Goal: Information Seeking & Learning: Compare options

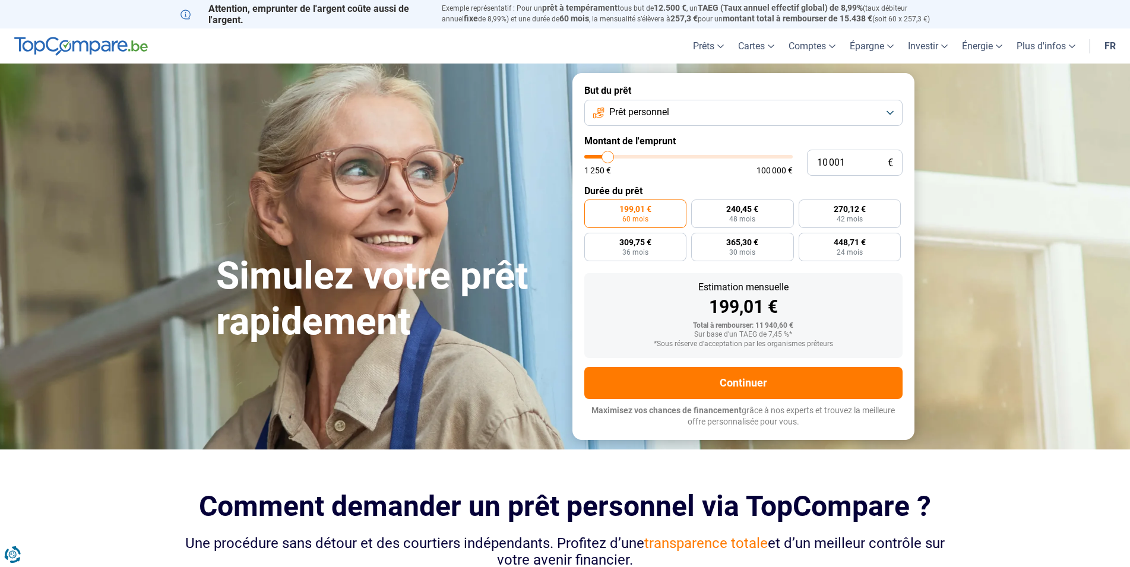
type input "10 250"
type input "10250"
type input "10 500"
type input "10500"
type input "10 750"
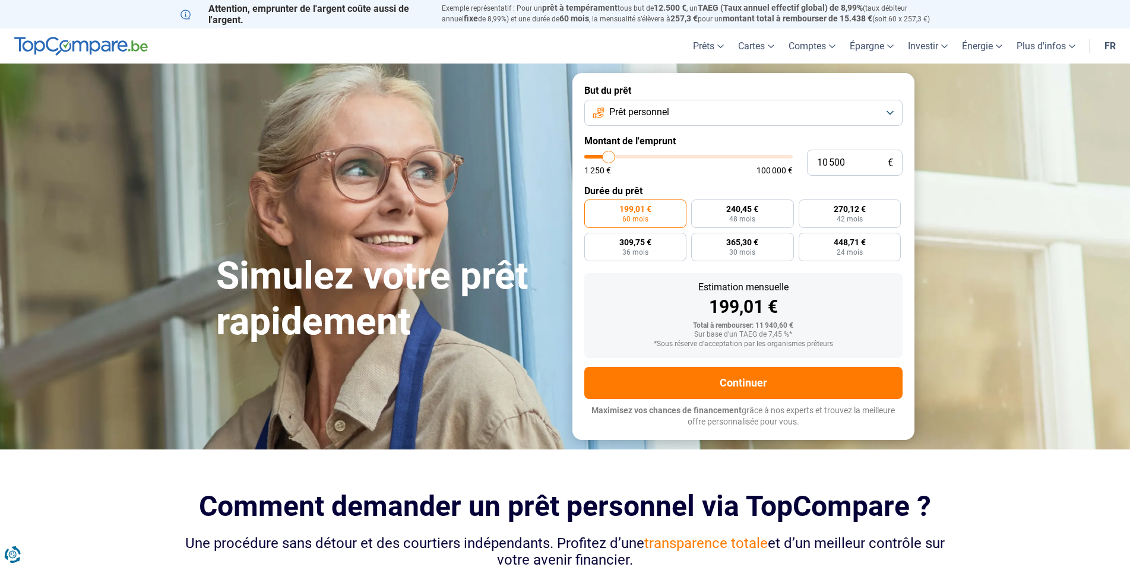
type input "10750"
type input "11 000"
type input "11000"
type input "11 500"
type input "11500"
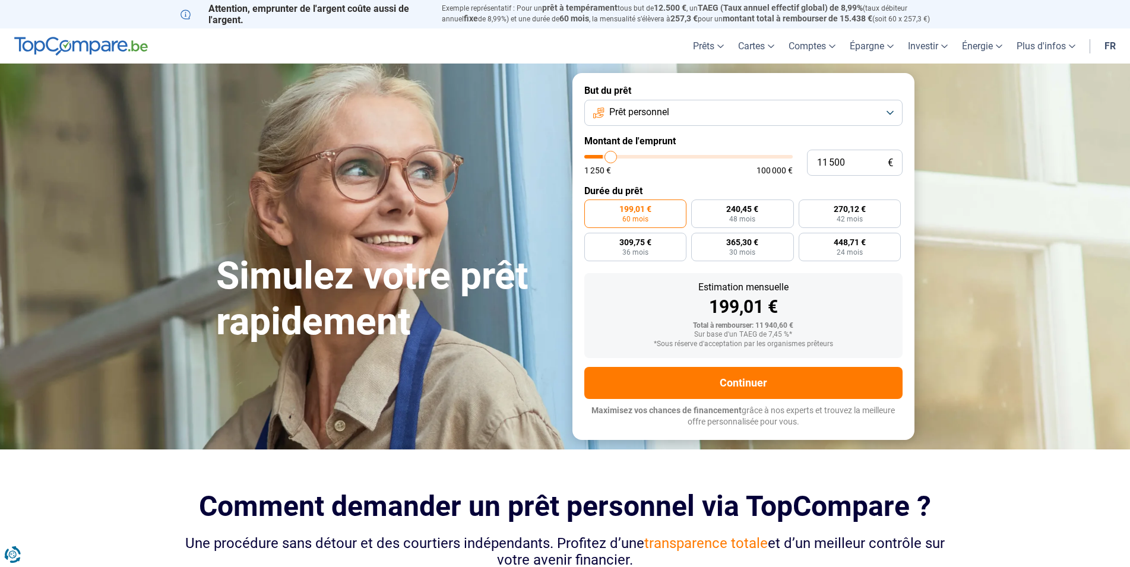
type input "11 750"
type input "11750"
type input "12 000"
type input "12000"
type input "12 250"
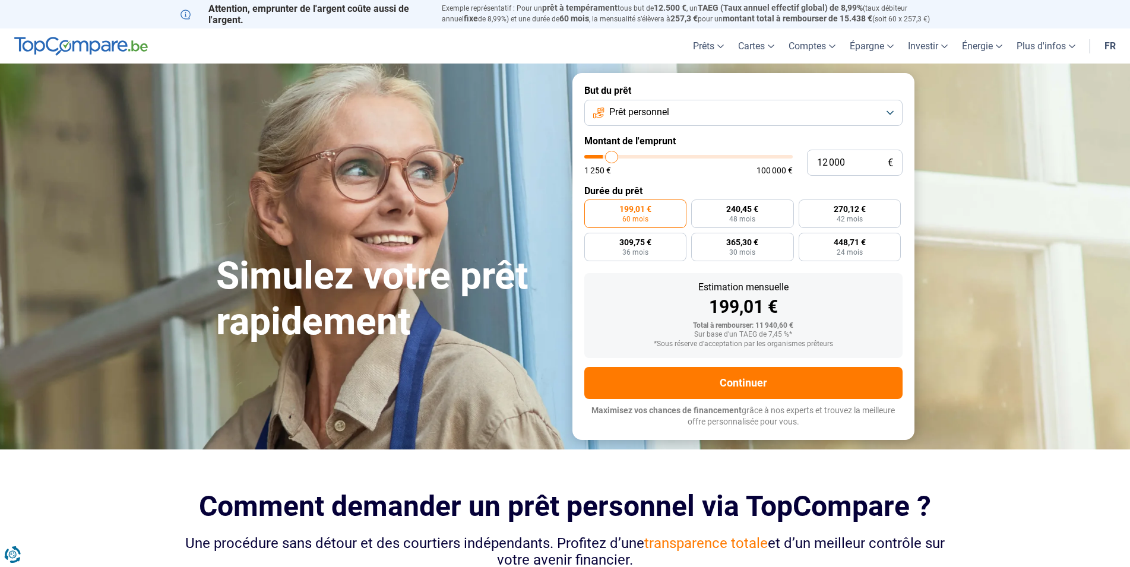
type input "12250"
type input "12 500"
type input "12500"
type input "13 000"
type input "13000"
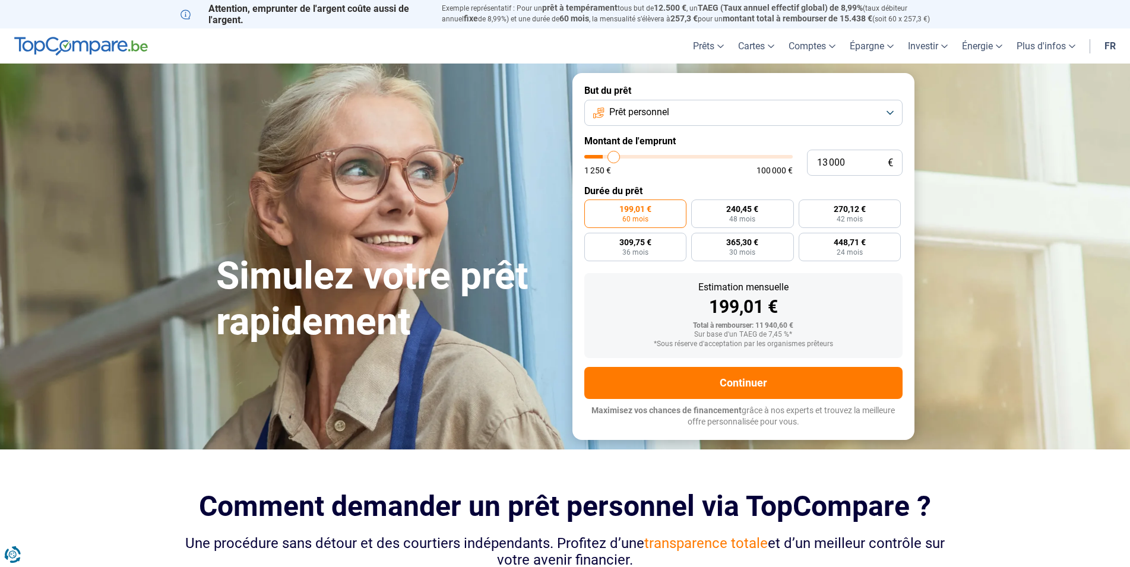
type input "13 250"
type input "13250"
type input "13 500"
type input "13500"
type input "14 000"
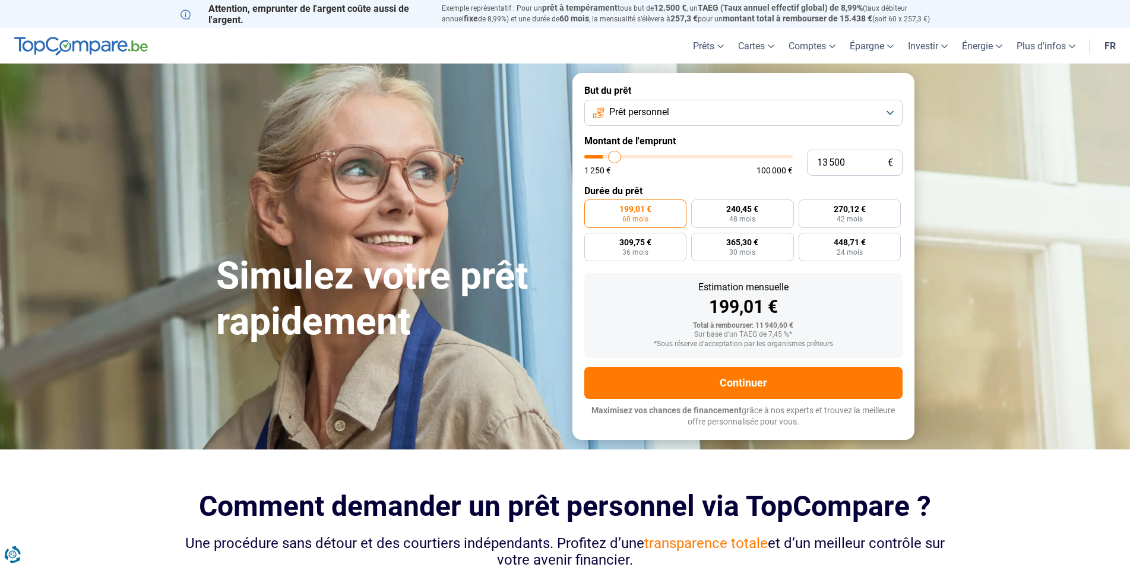
type input "14000"
type input "14 500"
type input "14500"
type input "15 000"
type input "15000"
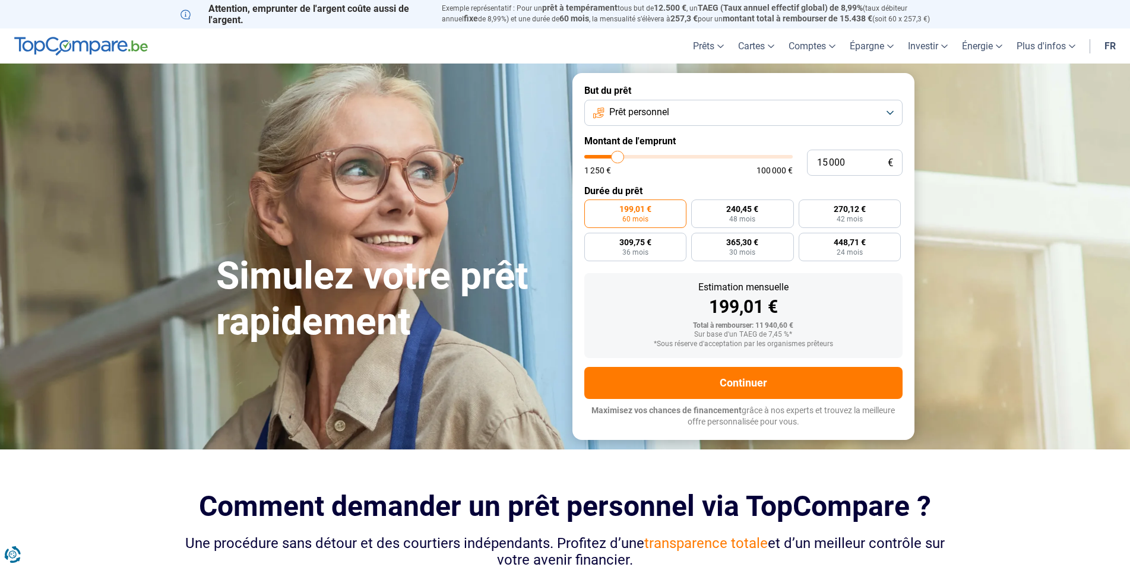
type input "15 500"
type input "15500"
type input "16 250"
type input "16250"
type input "16 500"
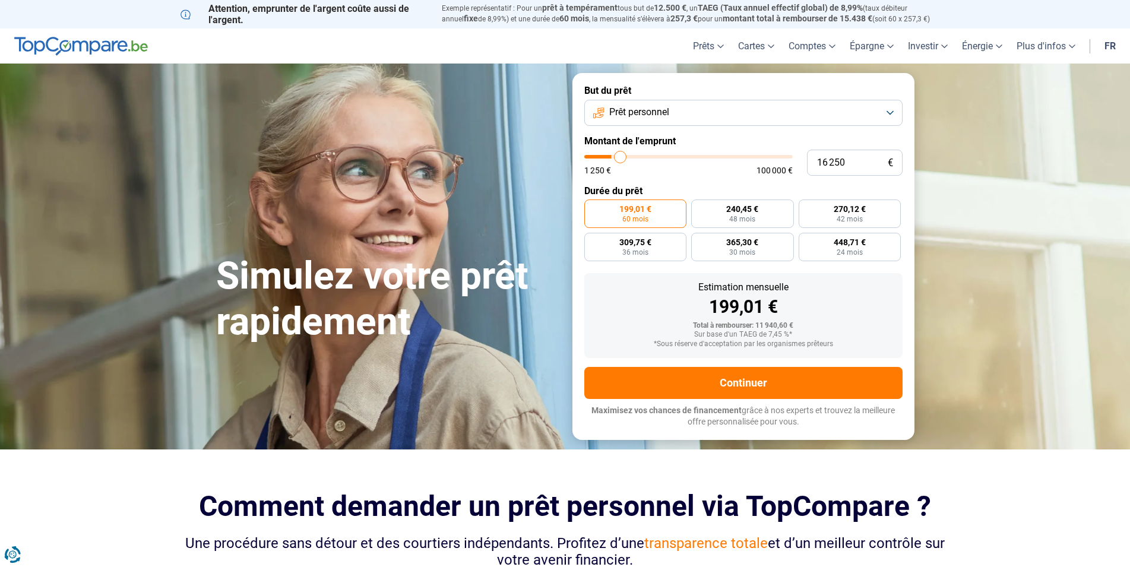
type input "16500"
type input "17 000"
type input "17000"
type input "17 750"
type input "17750"
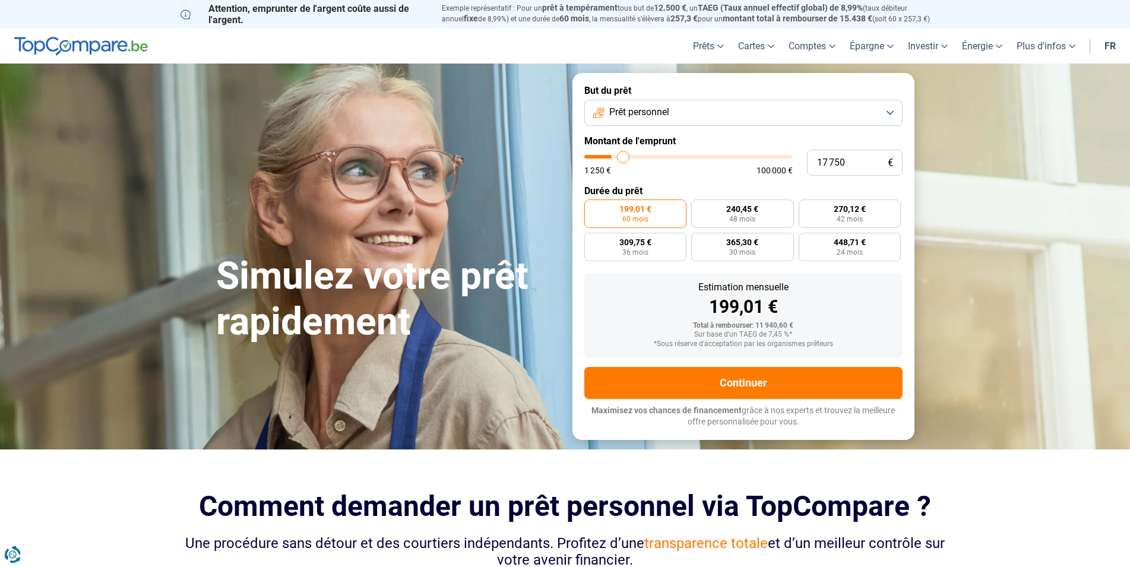
type input "18 000"
type input "18000"
type input "18 250"
type input "18250"
type input "18 500"
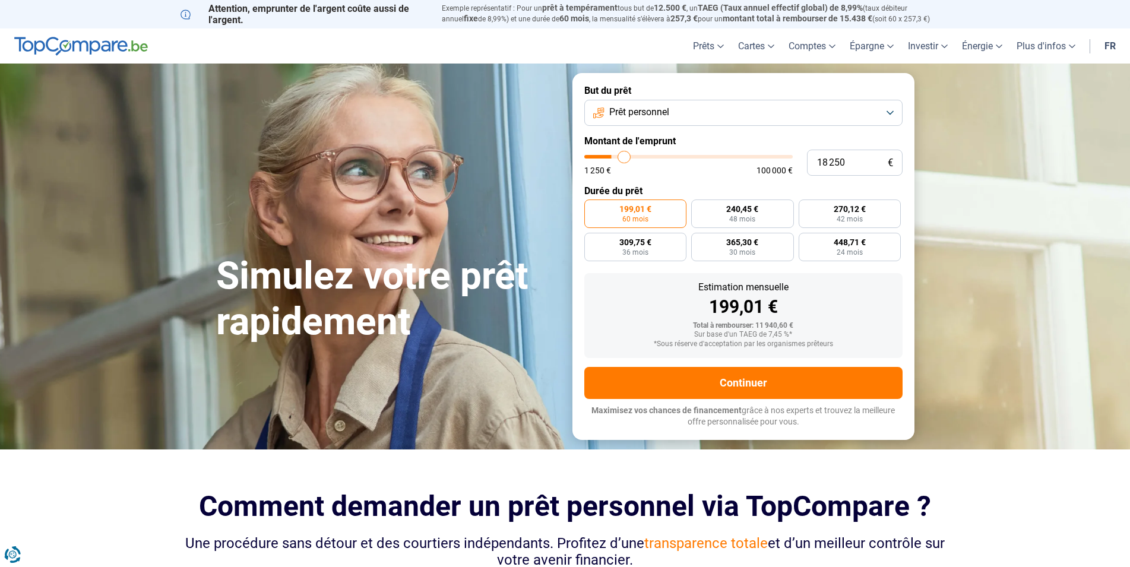
type input "18500"
type input "19 000"
type input "19000"
type input "19 250"
type input "19250"
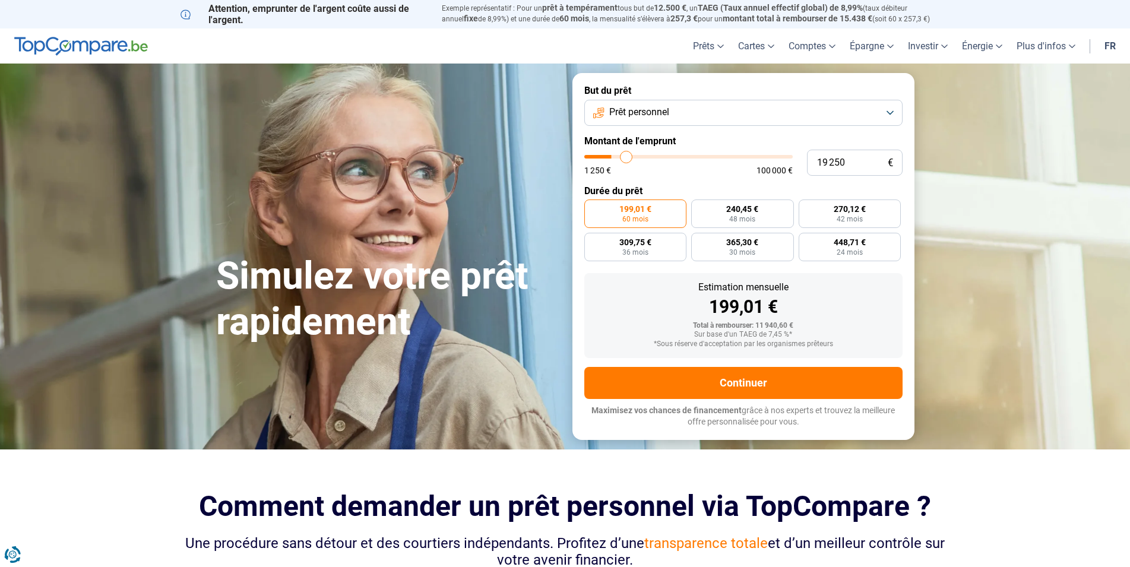
type input "19 500"
type input "19500"
type input "19 750"
type input "19750"
type input "20 000"
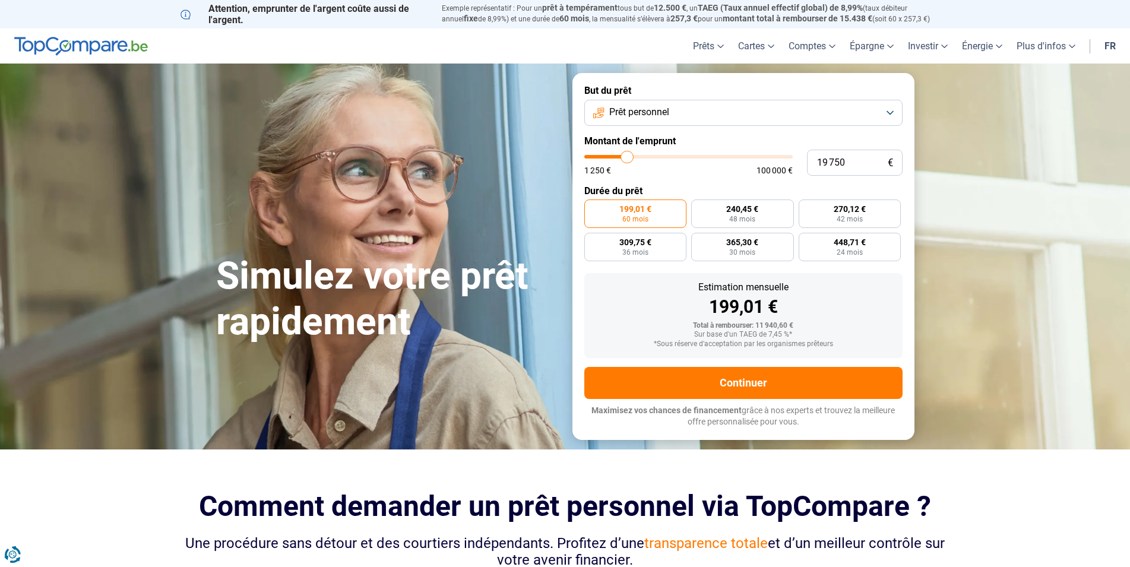
type input "20000"
type input "19 750"
type input "19750"
type input "19 500"
type input "19500"
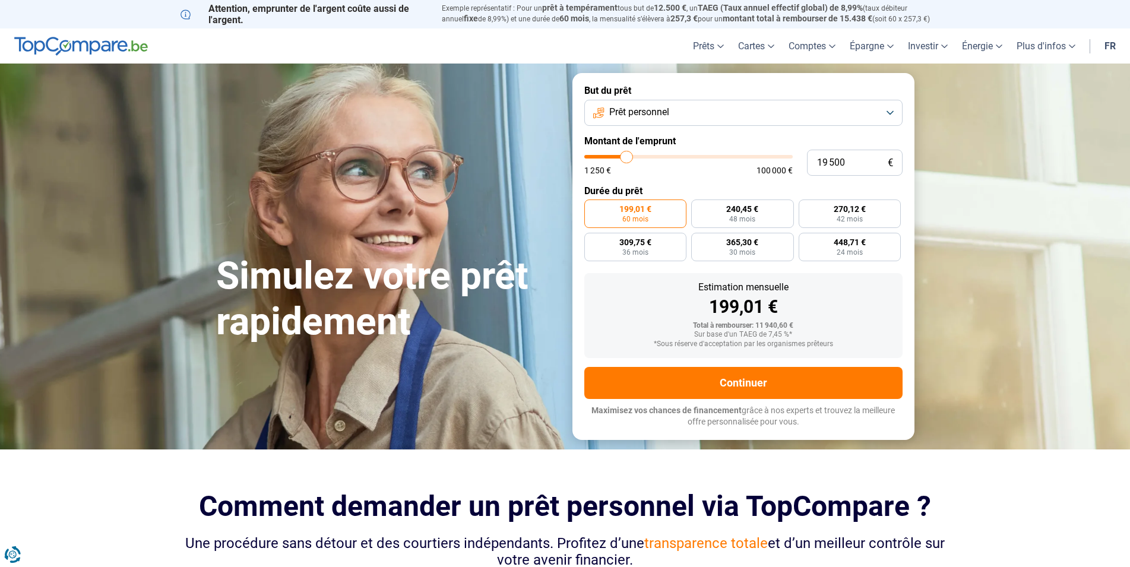
type input "19 250"
type input "19250"
type input "19 000"
type input "19000"
type input "18 500"
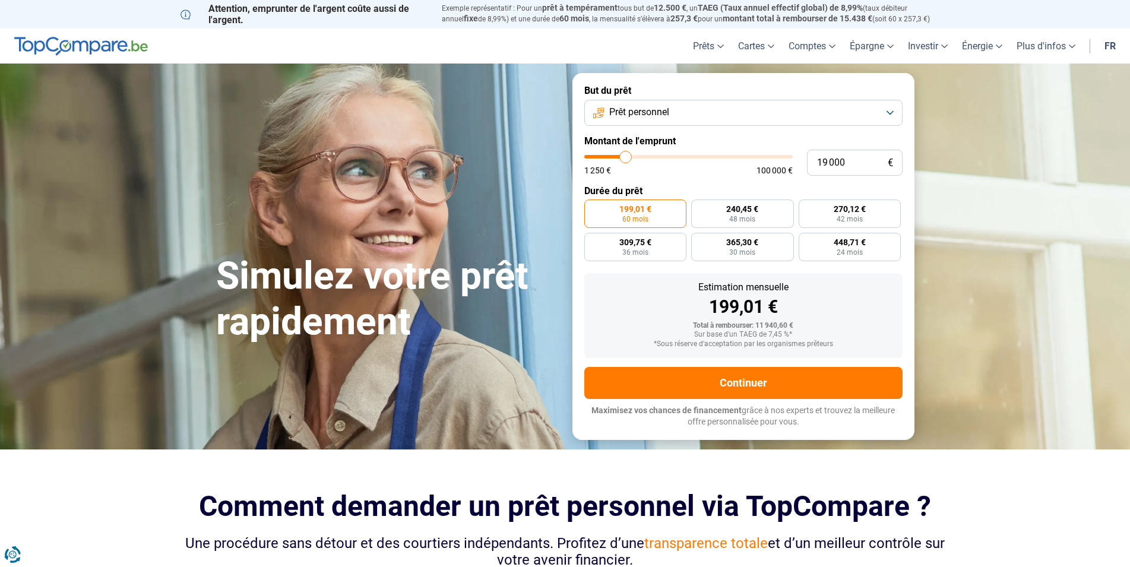
type input "18500"
type input "18 250"
type input "18250"
type input "18 000"
type input "18000"
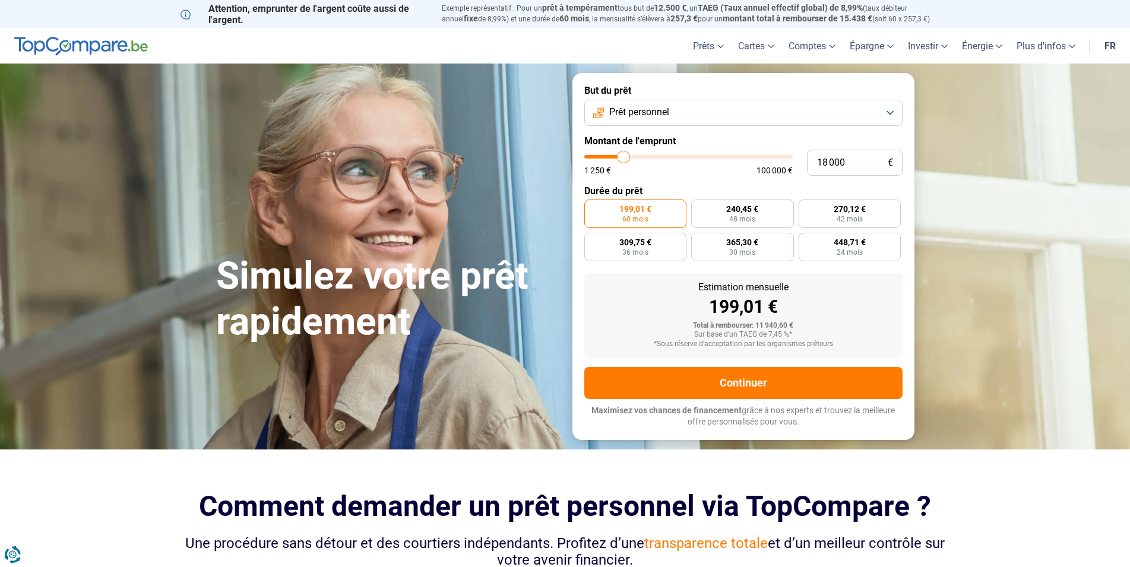
type input "17 750"
type input "17750"
type input "17 500"
type input "17500"
type input "17 000"
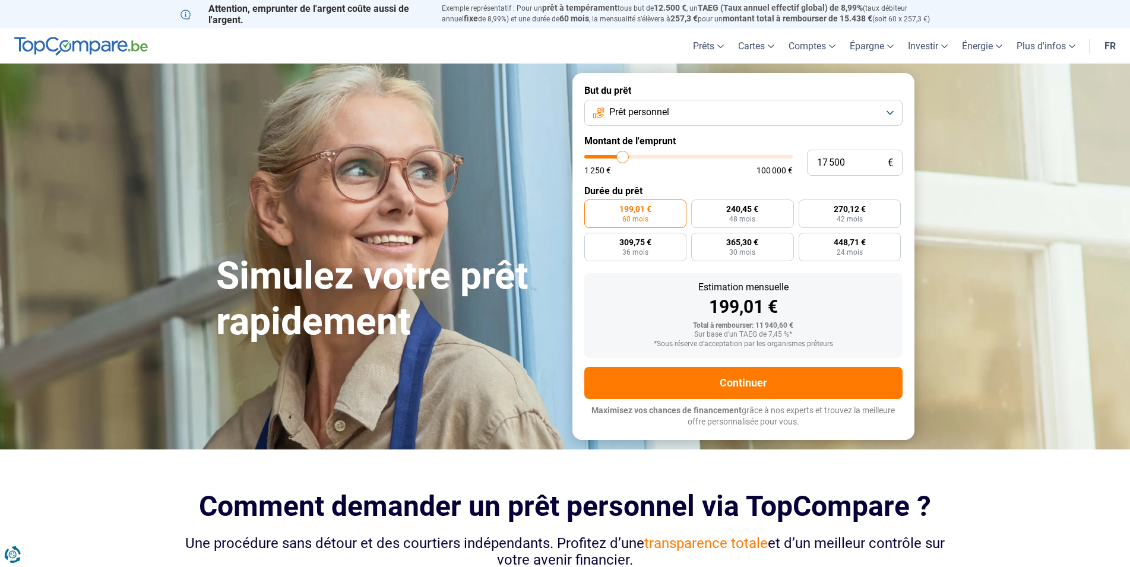
type input "17000"
type input "16 750"
type input "16750"
type input "16 500"
type input "16500"
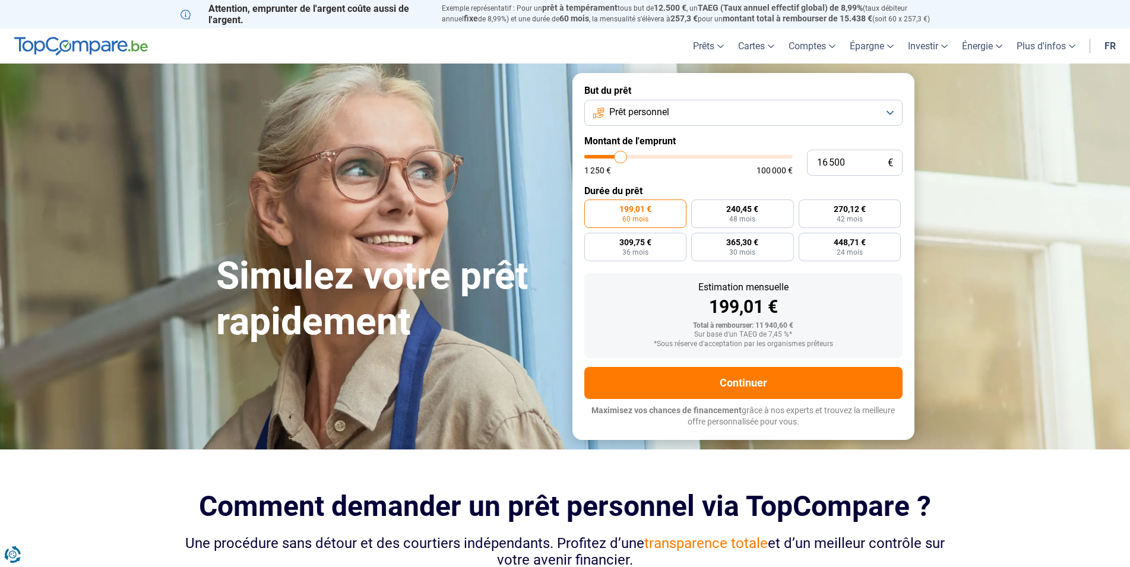
type input "16 250"
type input "16250"
type input "16 000"
type input "16000"
type input "15 500"
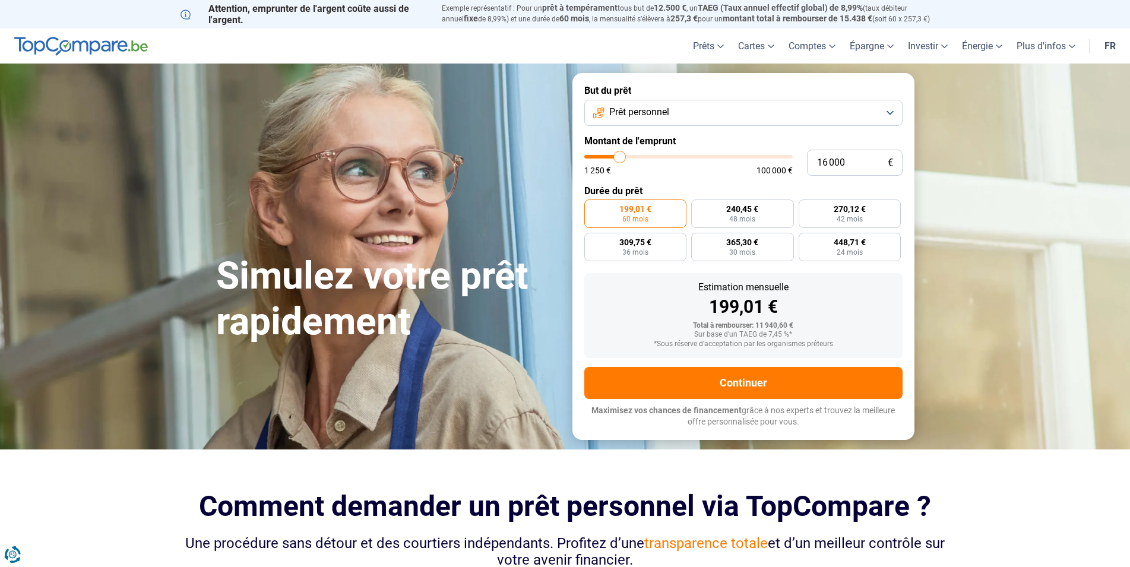
type input "15500"
type input "15 250"
type input "15250"
type input "15 000"
type input "15000"
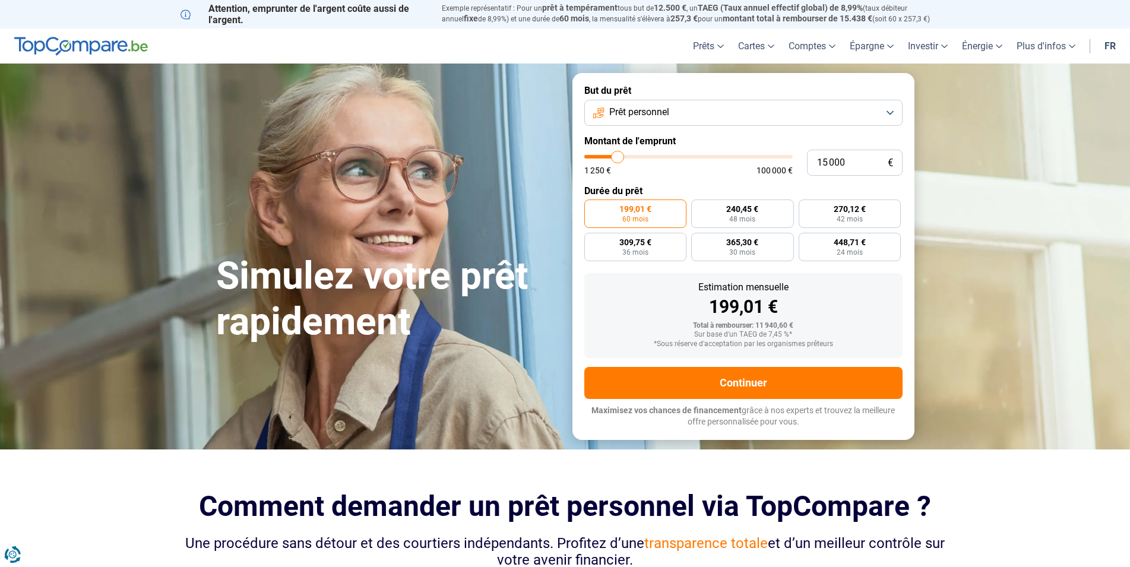
type input "14 750"
type input "14750"
type input "14 500"
type input "14500"
type input "14 000"
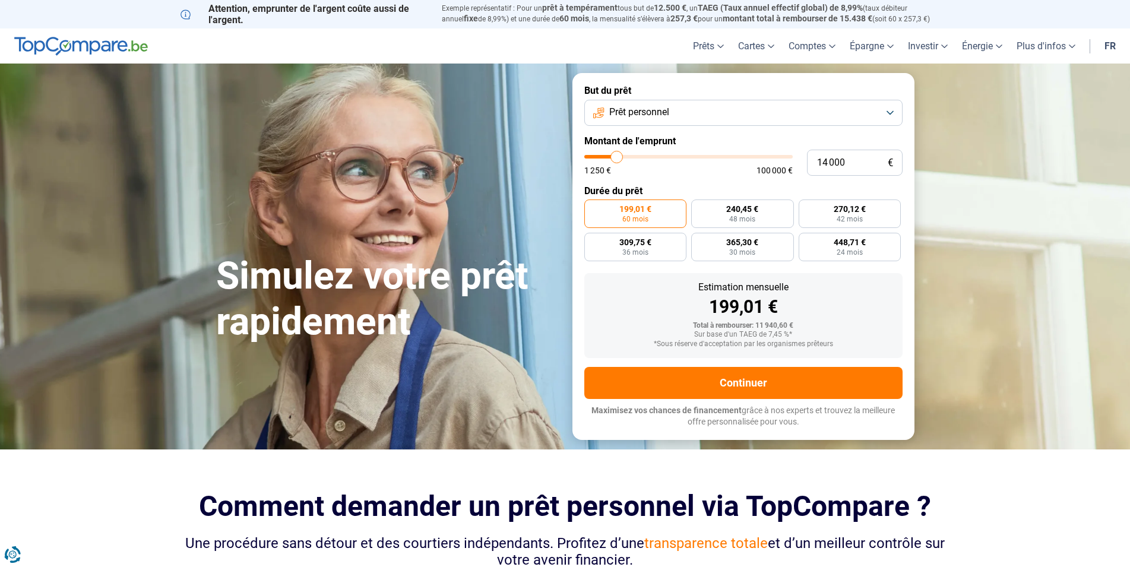
type input "14000"
type input "13 750"
type input "13750"
type input "13 250"
type input "13250"
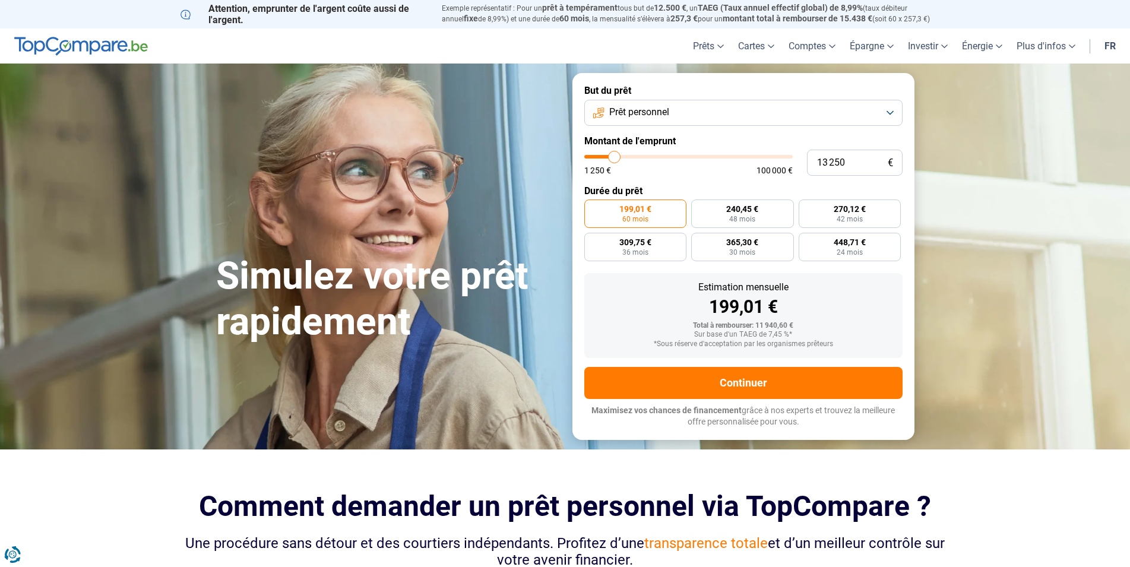
type input "12 250"
type input "12250"
type input "12 000"
type input "12000"
type input "11 500"
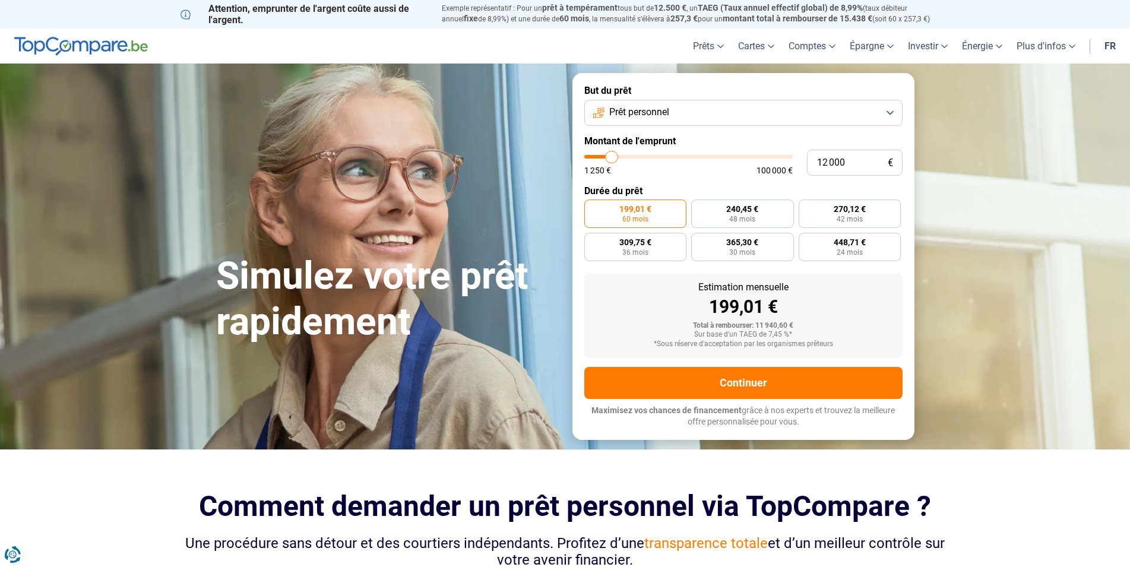
type input "11500"
type input "10 750"
type input "10750"
type input "10 500"
type input "10500"
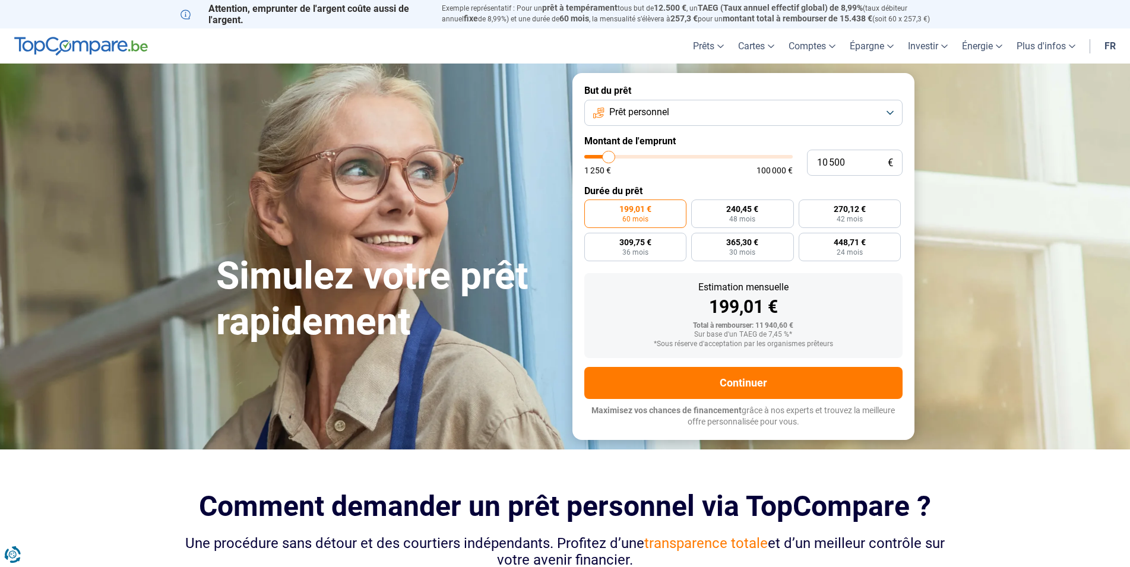
type input "10 250"
type input "10250"
type input "10 000"
type input "10000"
type input "9 500"
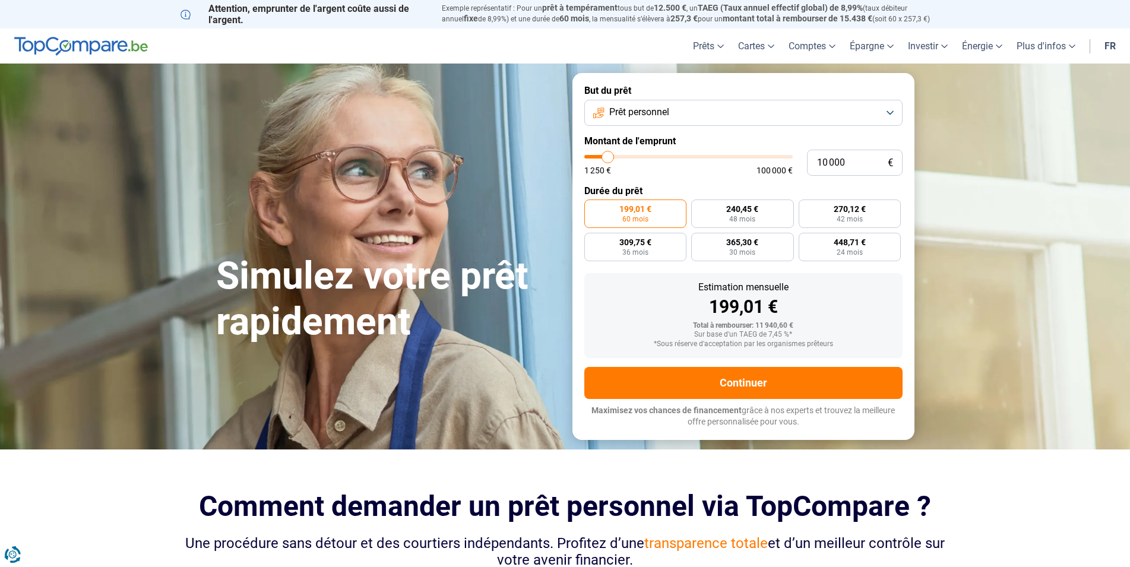
type input "9500"
type input "9 250"
type input "9250"
type input "9 000"
type input "9000"
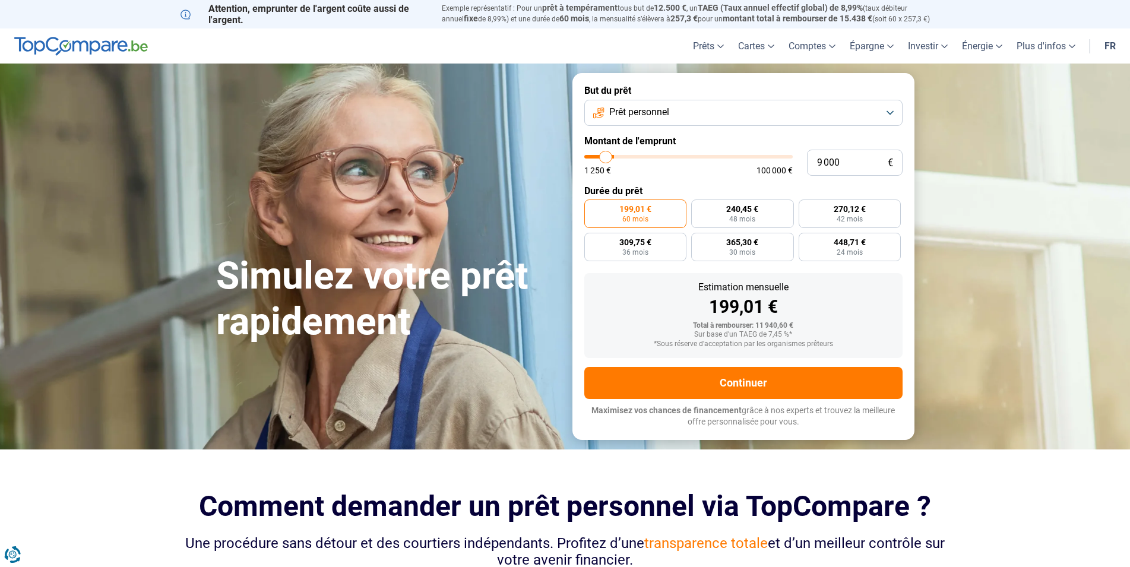
type input "8 750"
type input "8750"
type input "8 500"
type input "8500"
type input "8 000"
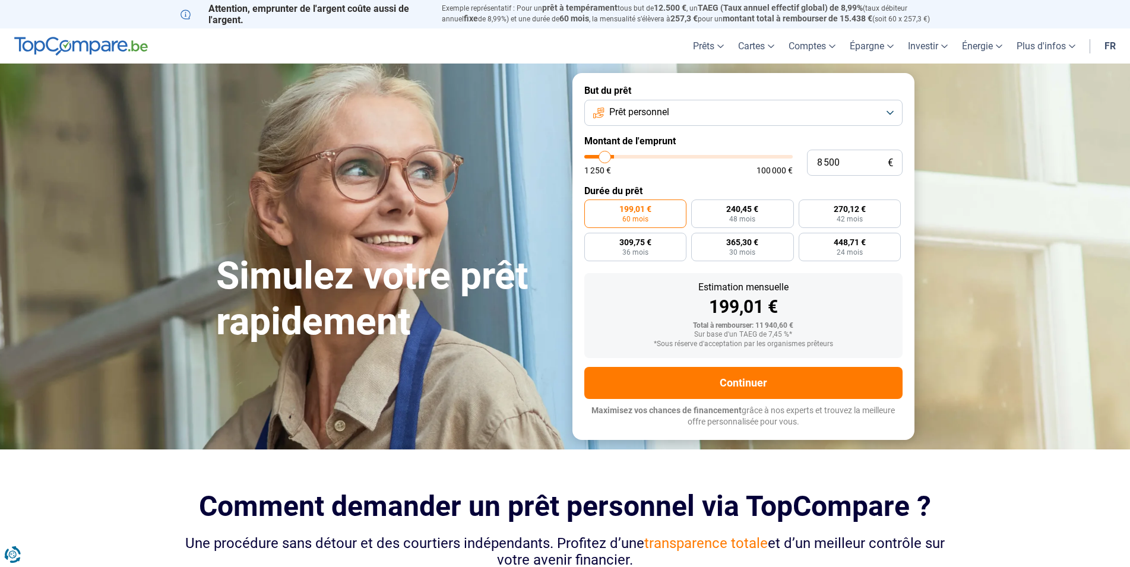
type input "8000"
type input "7 750"
type input "7750"
type input "7 250"
type input "7250"
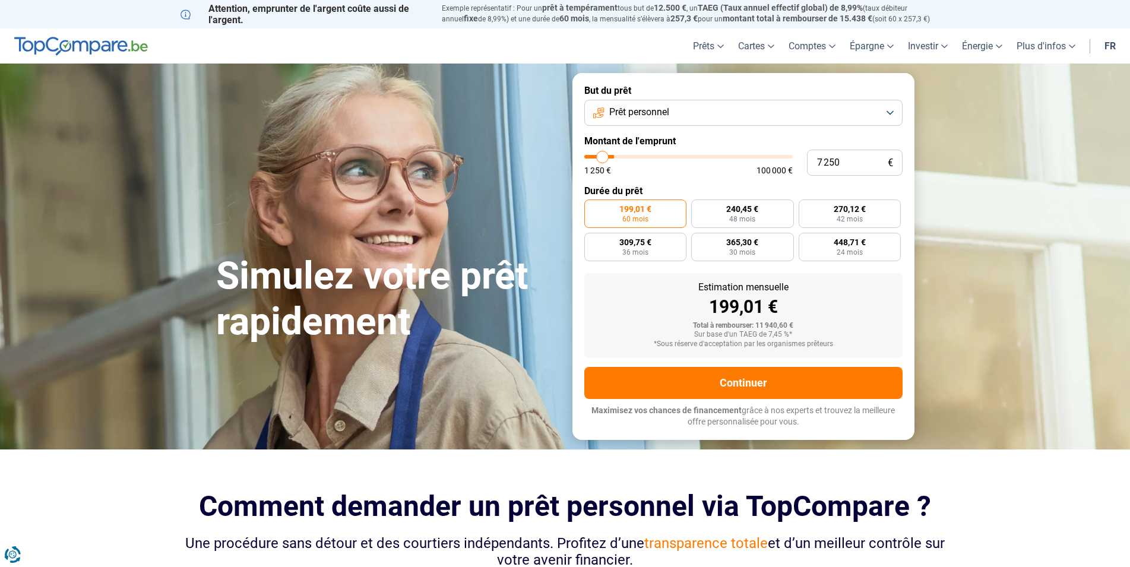
type input "6 500"
type input "6500"
type input "6 000"
type input "6000"
type input "5 500"
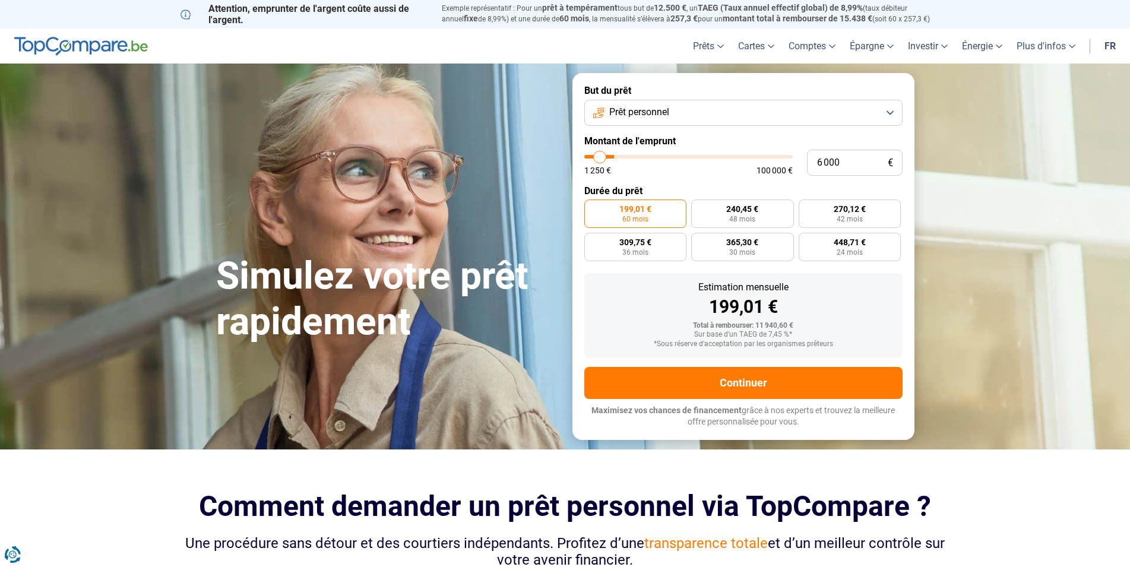
type input "5500"
type input "3 500"
type input "3500"
type input "3 000"
type input "3000"
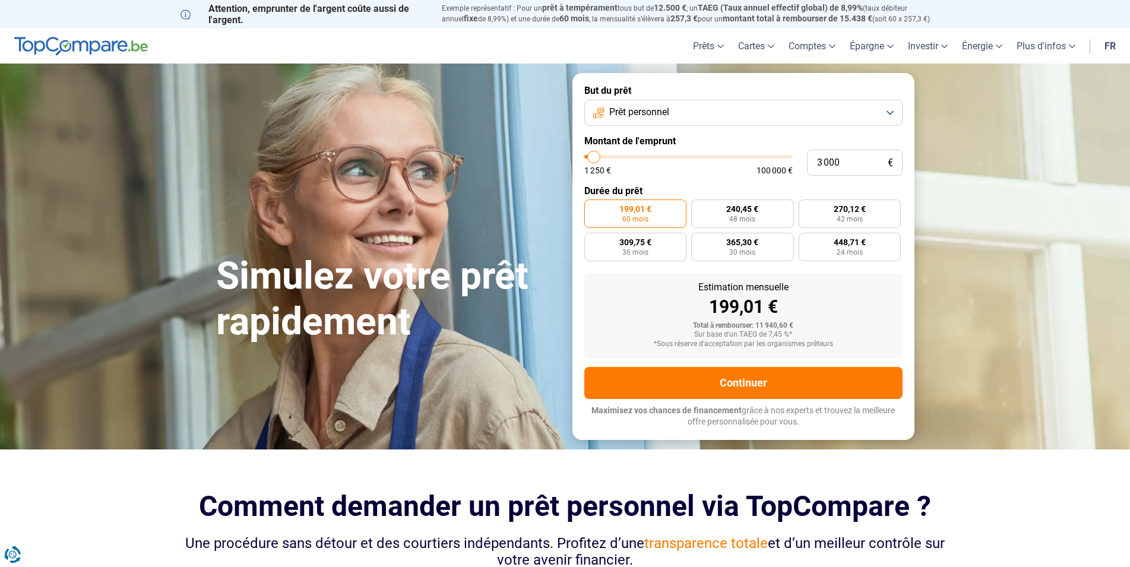
type input "2 500"
type input "2500"
type input "2 000"
type input "2000"
type input "1 750"
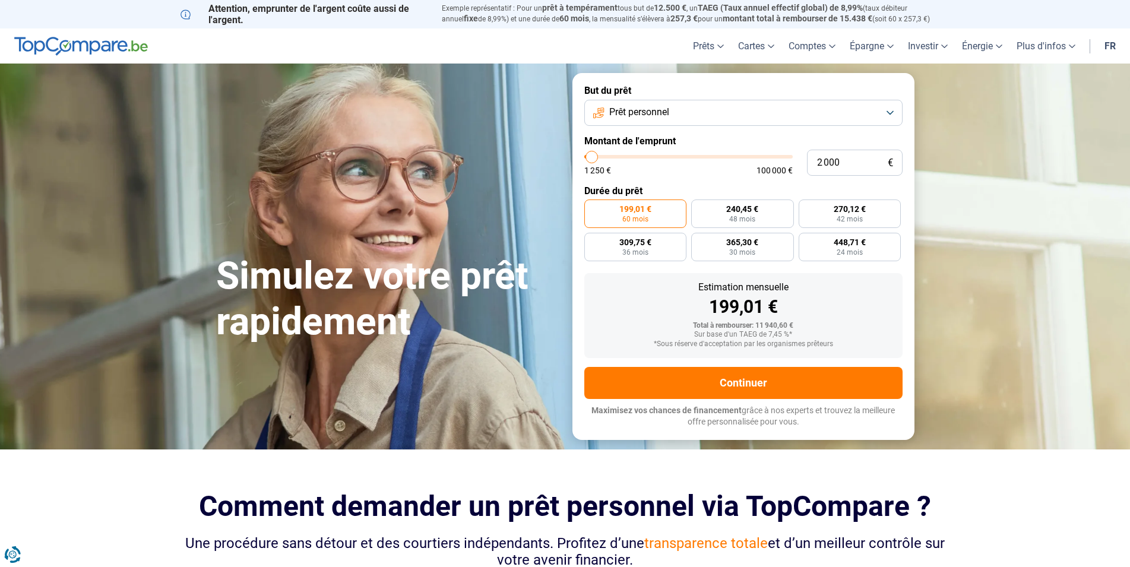
type input "1750"
type input "1 500"
type input "1500"
type input "1 250"
type input "1250"
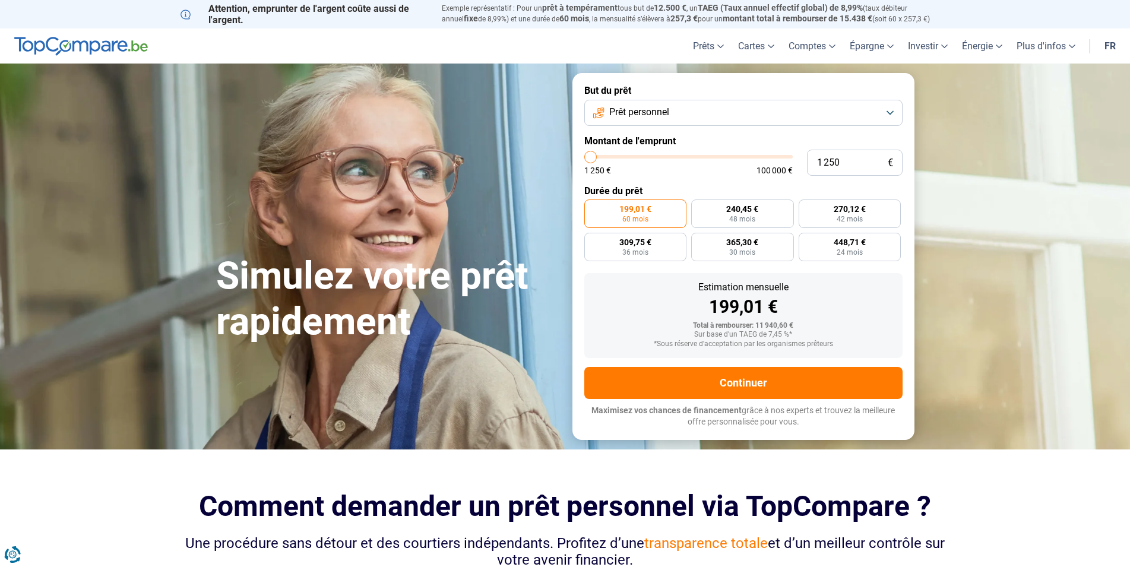
type input "1 500"
type input "1500"
type input "1 750"
type input "1750"
type input "2 500"
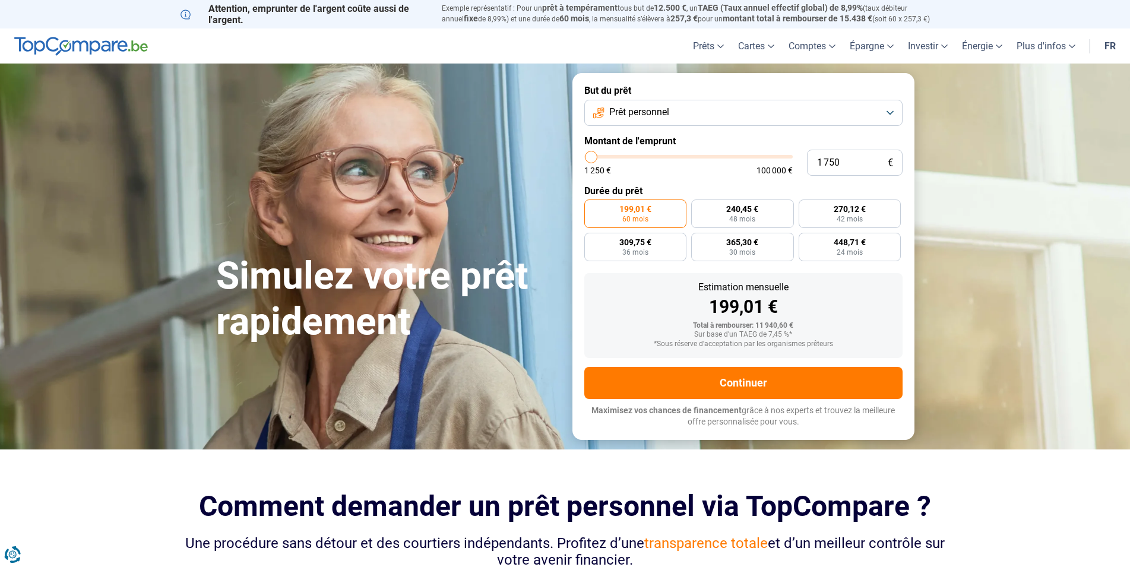
type input "2500"
type input "2 750"
type input "2750"
type input "3 000"
type input "3000"
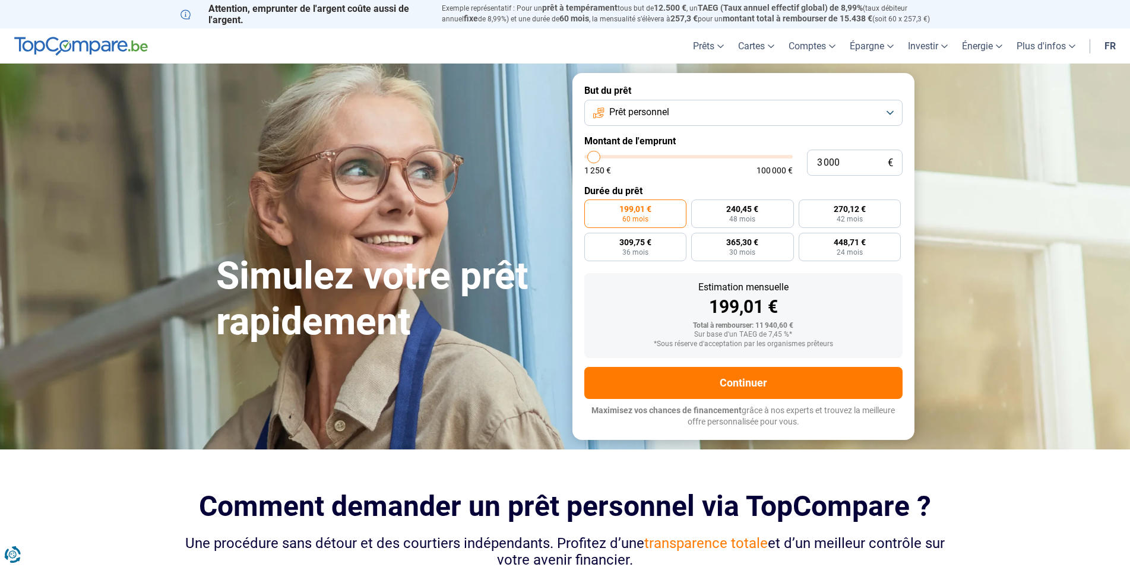
type input "3 250"
type input "3250"
type input "3 500"
type input "3500"
type input "4 000"
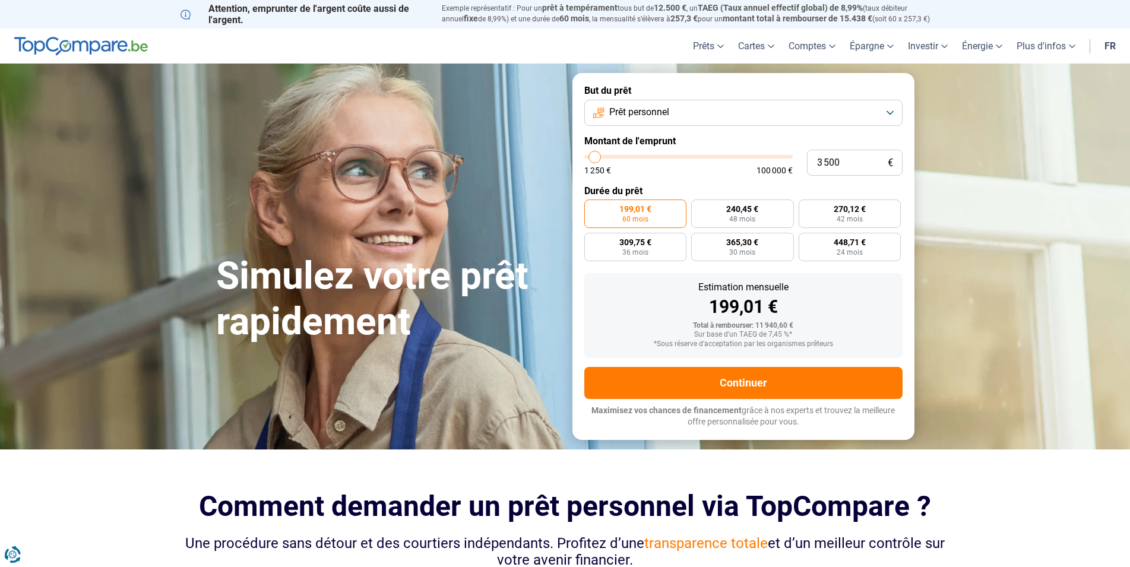
type input "4000"
type input "3 500"
type input "3500"
type input "3 250"
type input "3250"
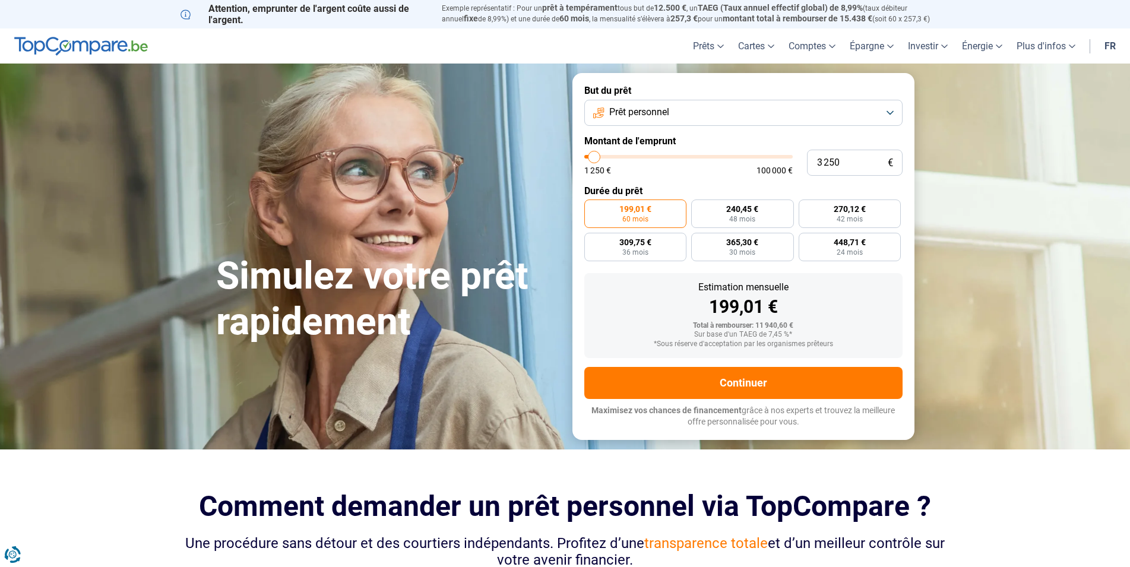
type input "3 000"
type input "3000"
type input "2 750"
drag, startPoint x: 616, startPoint y: 156, endPoint x: 593, endPoint y: 157, distance: 23.2
type input "2750"
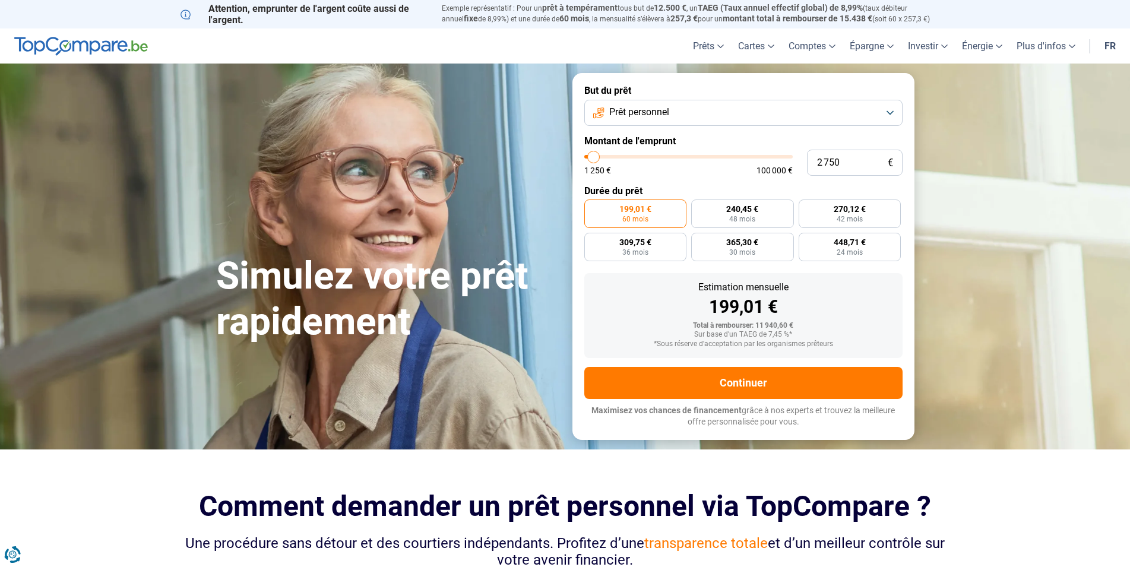
click at [593, 157] on input "range" at bounding box center [688, 157] width 208 height 4
radio input "true"
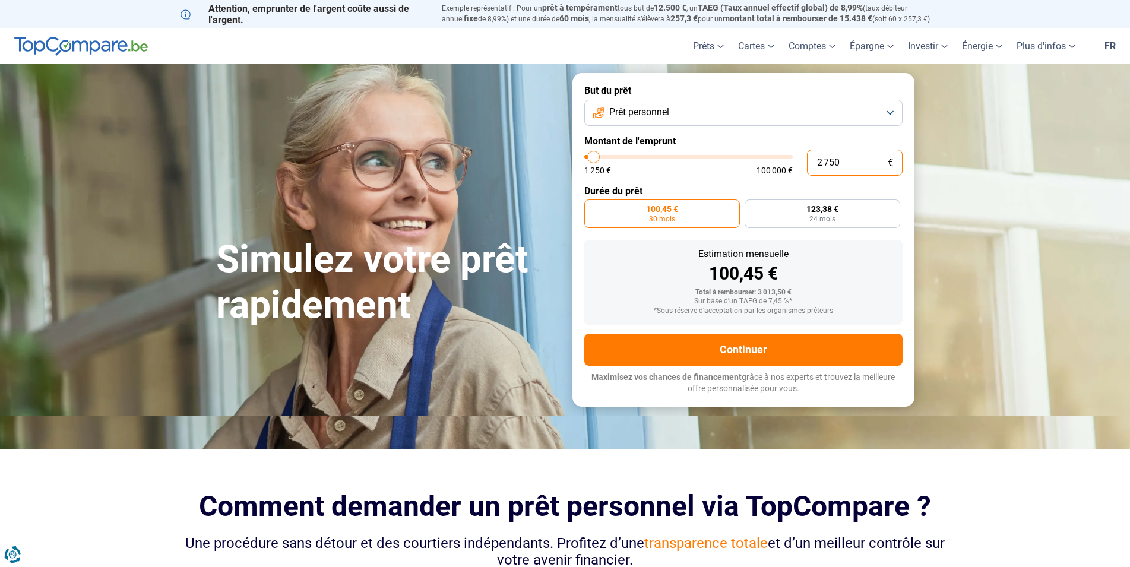
drag, startPoint x: 842, startPoint y: 160, endPoint x: 798, endPoint y: 158, distance: 44.6
click at [807, 158] on input "2 750" at bounding box center [855, 163] width 96 height 26
type input "2"
type input "1250"
type input "25"
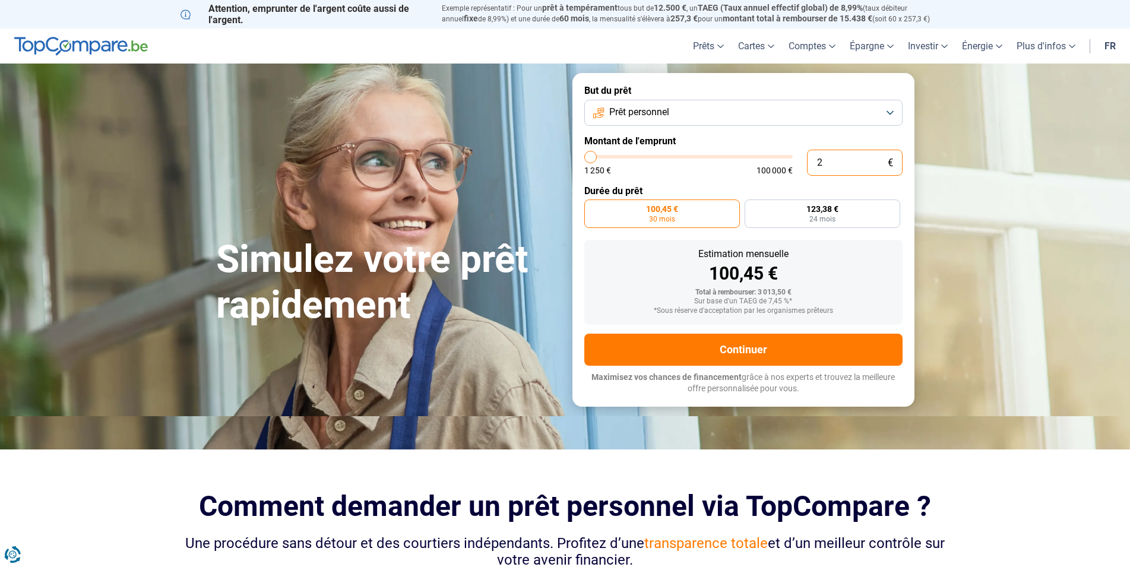
type input "1250"
type input "250"
type input "1250"
type input "2 500"
type input "2500"
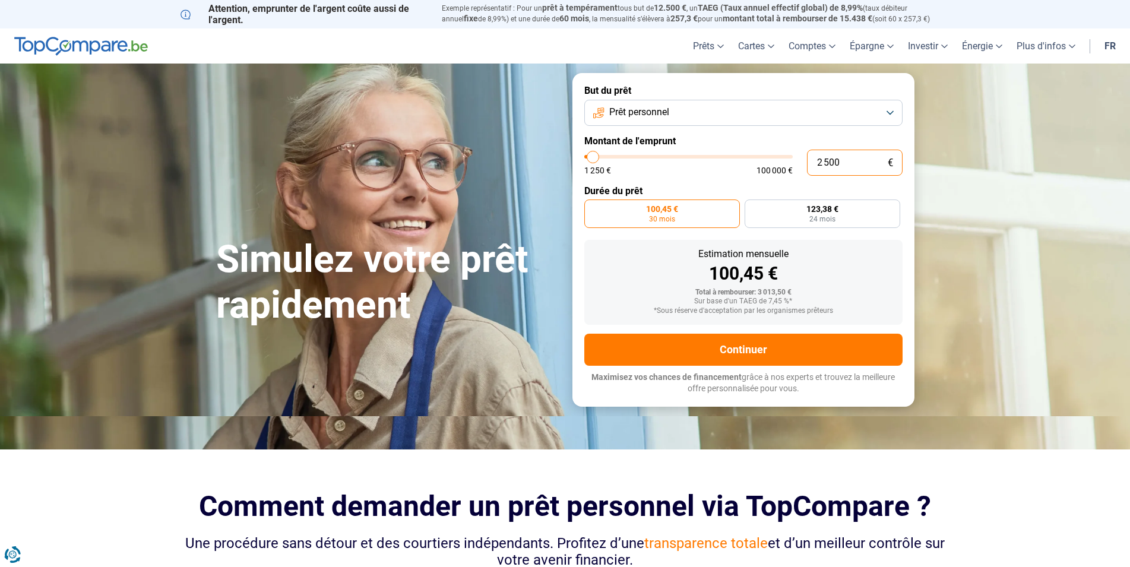
type input "2 500"
radio input "true"
click at [819, 248] on div "Estimation mensuelle 100,45 € Total à rembourser: 3 013,50 € Sur base d'un TAEG…" at bounding box center [743, 282] width 318 height 85
click at [830, 242] on div "Estimation mensuelle 112,17 € Total à rembourser: 2 692,08 € Sur base d'un TAEG…" at bounding box center [743, 282] width 318 height 85
drag, startPoint x: 844, startPoint y: 163, endPoint x: 802, endPoint y: 159, distance: 43.0
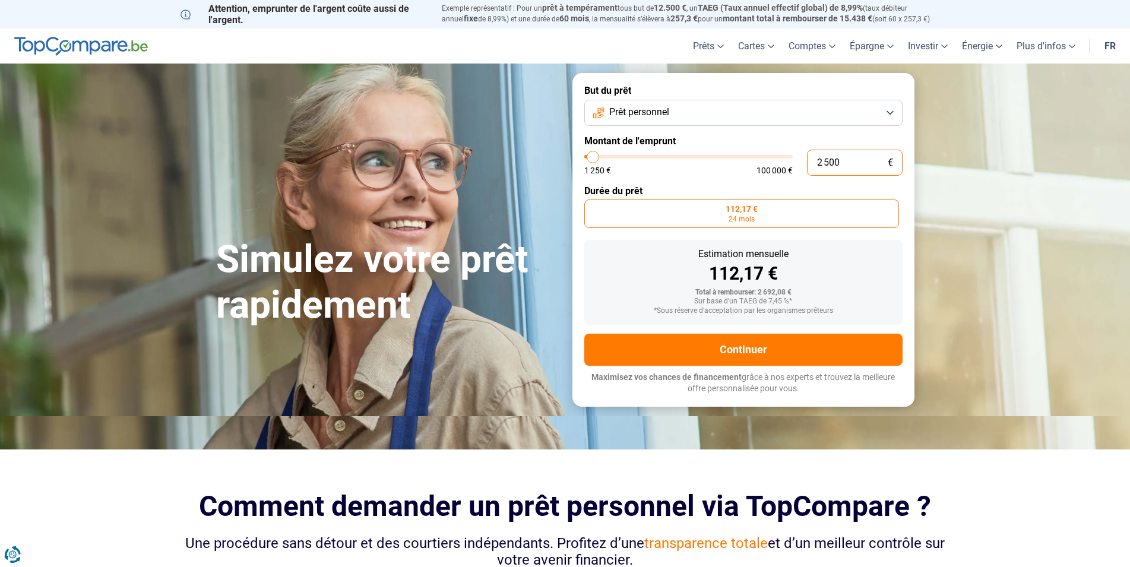
click at [807, 159] on input "2 500" at bounding box center [855, 163] width 96 height 26
type input "5"
type input "1250"
type input "50"
type input "1250"
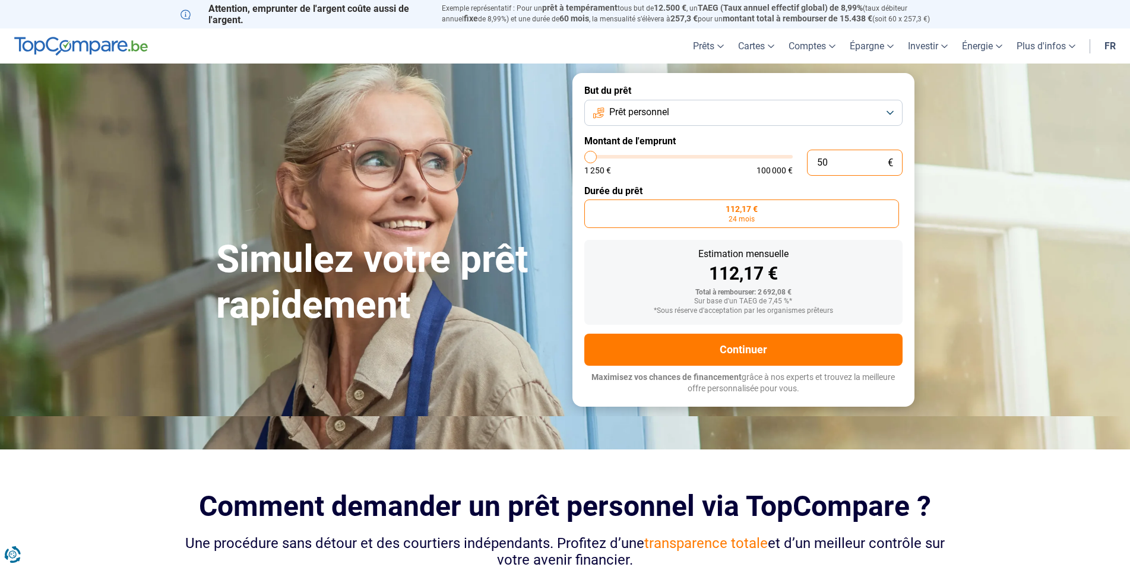
type input "500"
type input "1250"
type input "5 000"
type input "5000"
radio input "false"
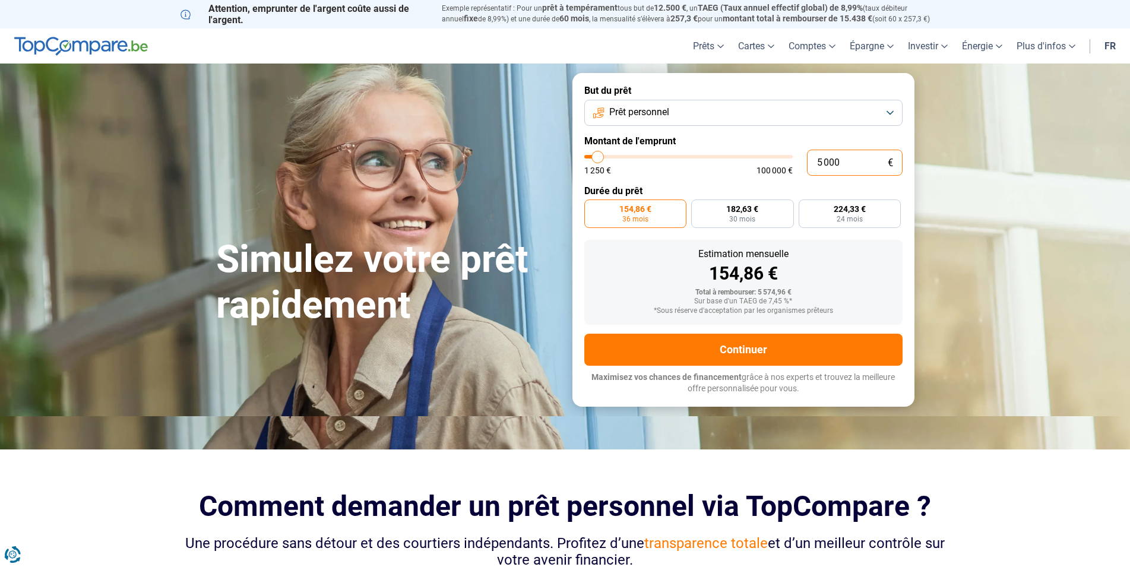
type input "5 000"
click at [837, 264] on div "Estimation mensuelle 154,86 €" at bounding box center [743, 265] width 299 height 33
